Goal: Check status: Check status

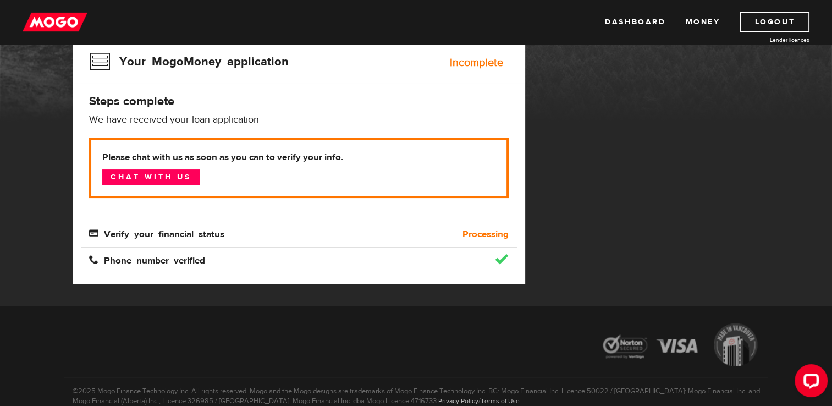
scroll to position [126, 0]
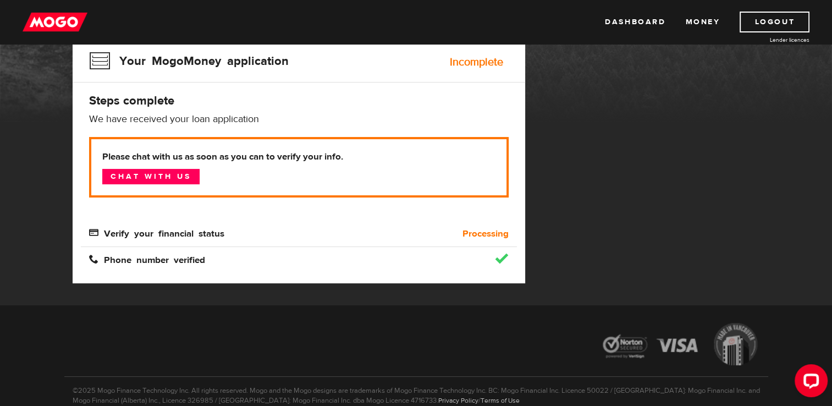
click at [314, 238] on div "Verify your financial status" at bounding box center [244, 233] width 327 height 13
click at [319, 238] on div "Verify your financial status" at bounding box center [244, 233] width 327 height 13
click at [420, 175] on p "Please chat with us as soon as you can to verify your info. Chat with us" at bounding box center [299, 167] width 420 height 60
click at [178, 172] on link "Chat with us" at bounding box center [150, 176] width 97 height 15
click at [152, 234] on span "Verify your financial status" at bounding box center [156, 232] width 135 height 9
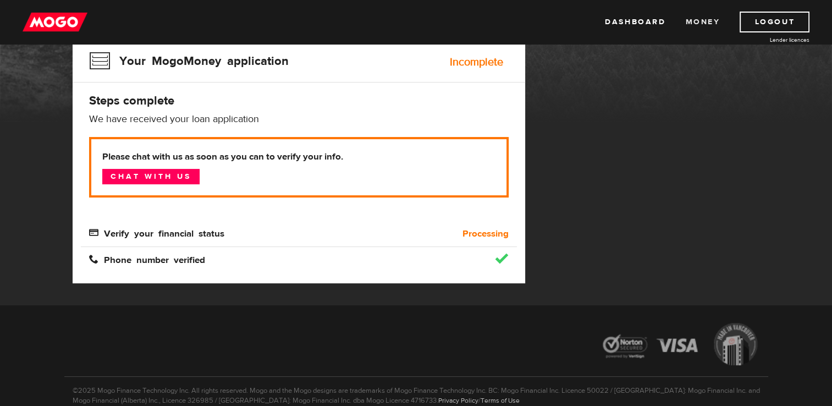
click at [702, 23] on link "Money" at bounding box center [702, 22] width 35 height 21
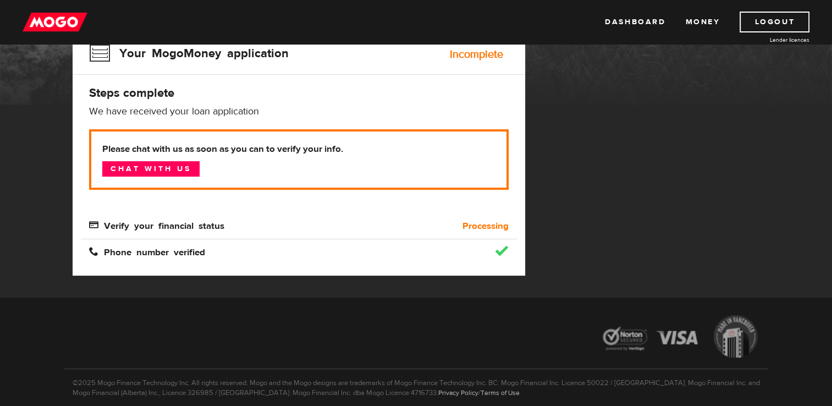
scroll to position [178, 0]
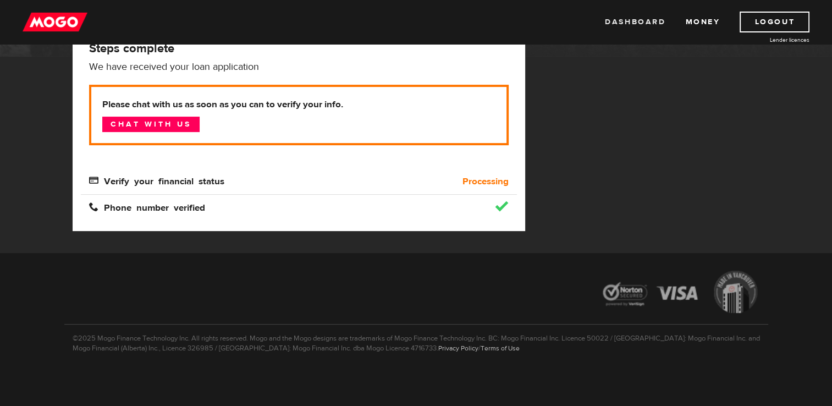
click at [647, 30] on link "Dashboard" at bounding box center [635, 22] width 60 height 21
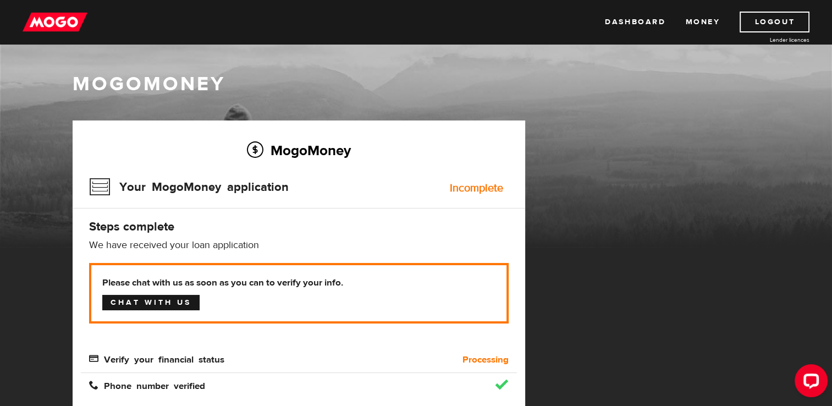
click at [125, 298] on link "Chat with us" at bounding box center [150, 302] width 97 height 15
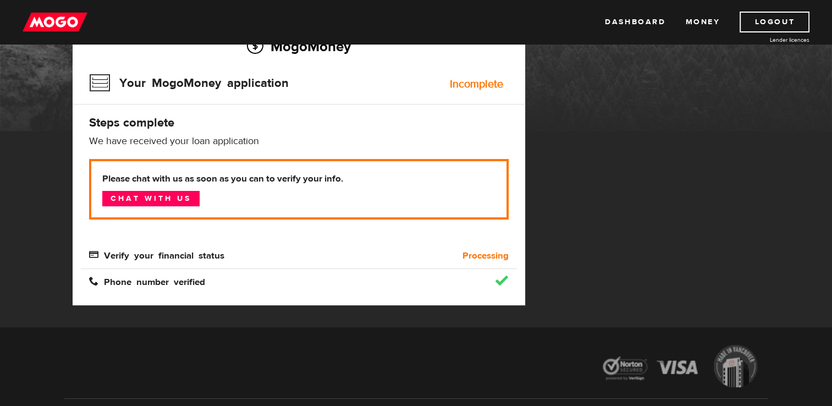
scroll to position [178, 0]
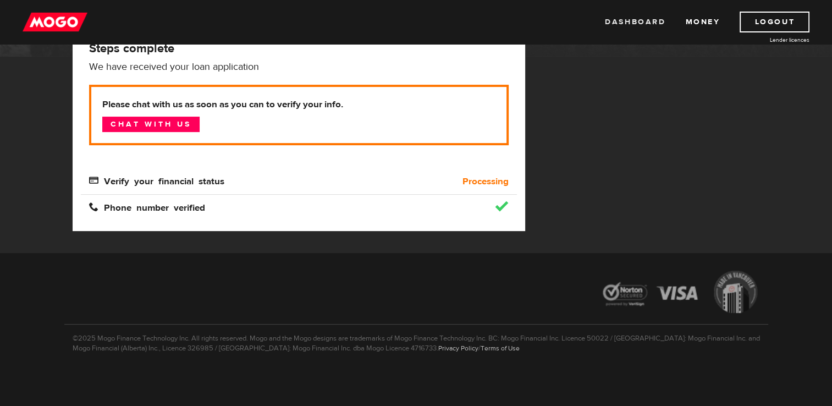
click at [638, 23] on link "Dashboard" at bounding box center [635, 22] width 60 height 21
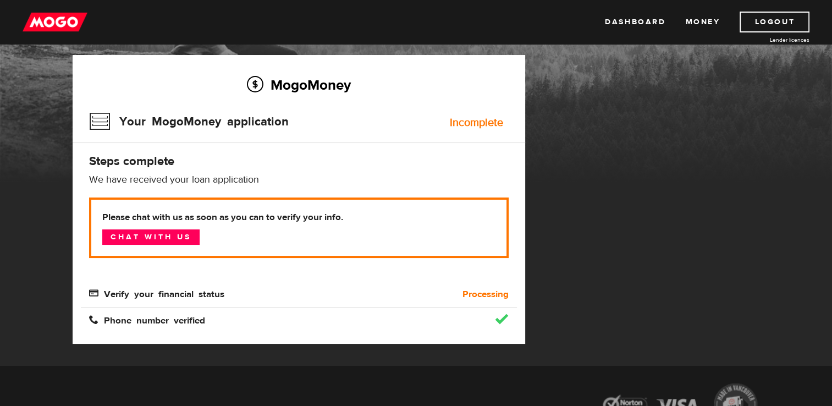
scroll to position [178, 0]
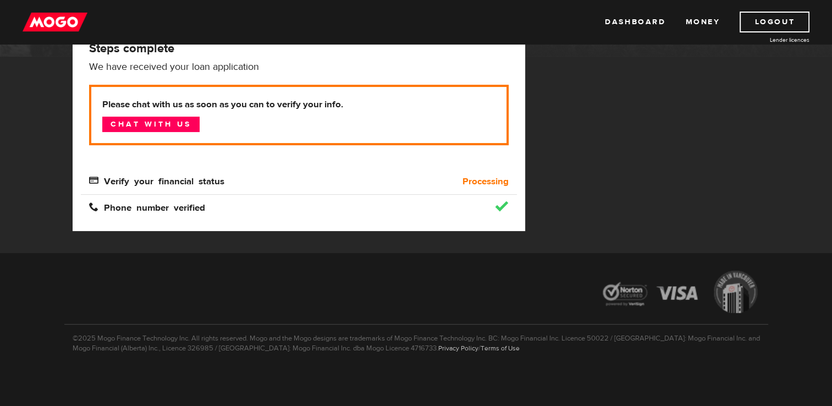
click at [464, 98] on b "Please chat with us as soon as you can to verify your info." at bounding box center [298, 104] width 393 height 13
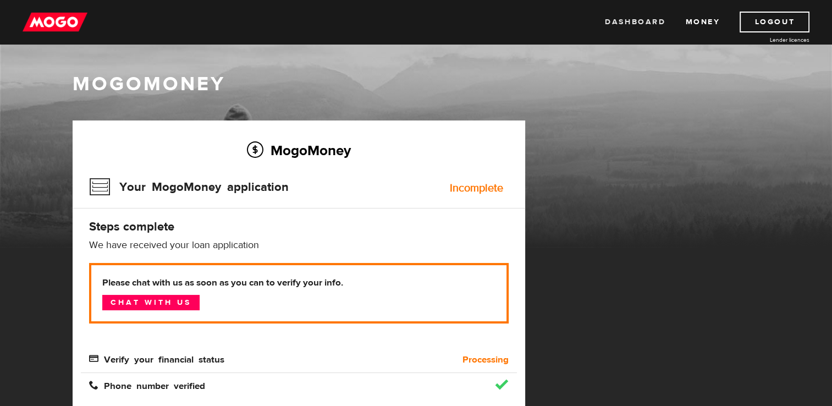
click at [645, 22] on link "Dashboard" at bounding box center [635, 22] width 60 height 21
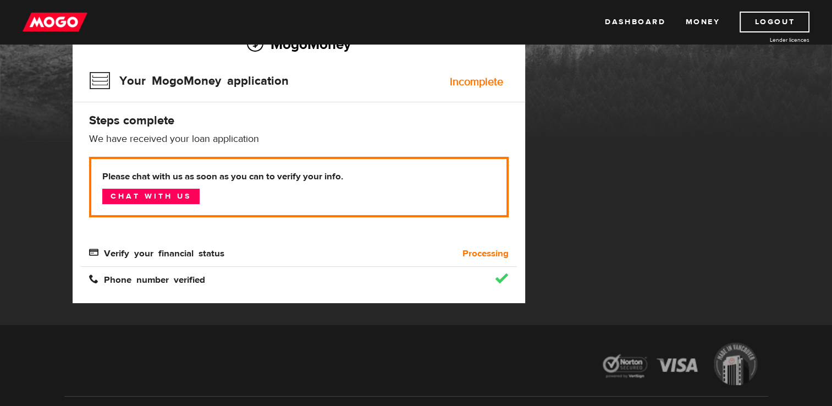
scroll to position [106, 0]
click at [488, 256] on b "Processing" at bounding box center [485, 253] width 46 height 13
click at [498, 275] on div at bounding box center [502, 279] width 14 height 11
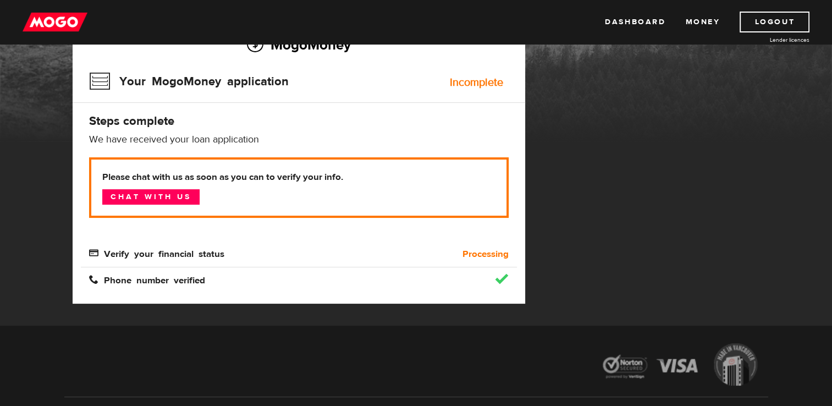
click at [504, 284] on div at bounding box center [502, 279] width 14 height 11
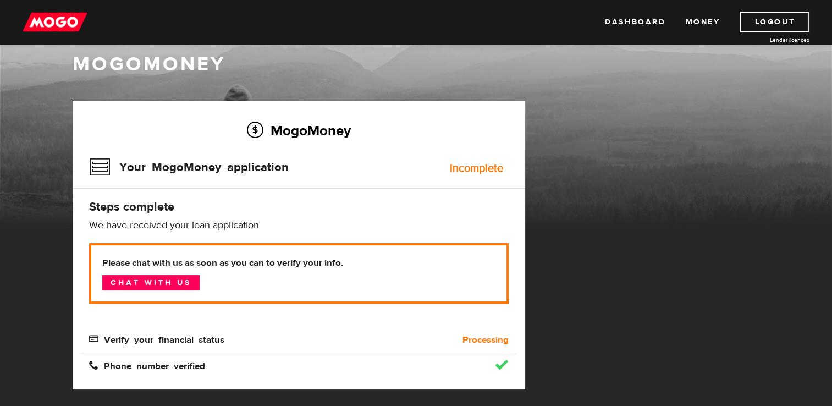
scroll to position [0, 0]
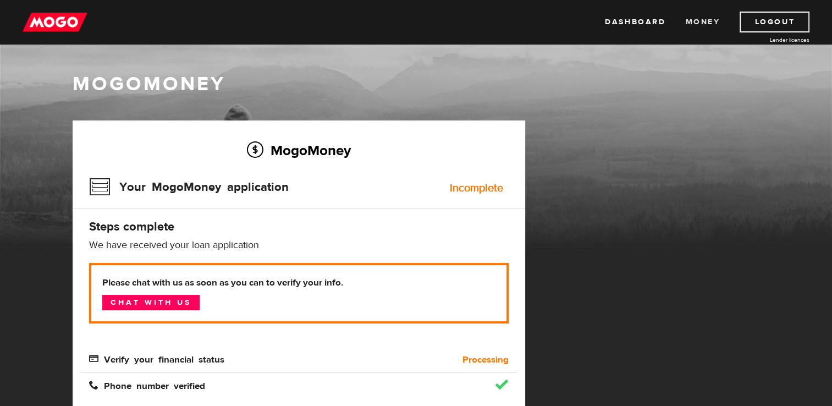
click at [714, 26] on link "Money" at bounding box center [702, 22] width 35 height 21
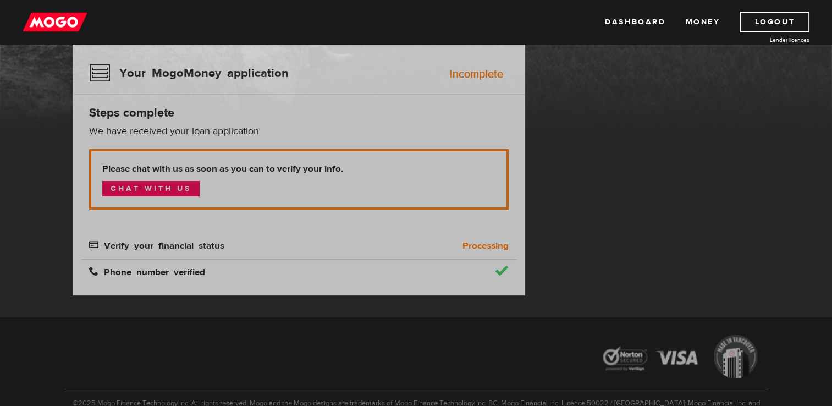
scroll to position [123, 0]
